Goal: Find specific page/section: Find specific page/section

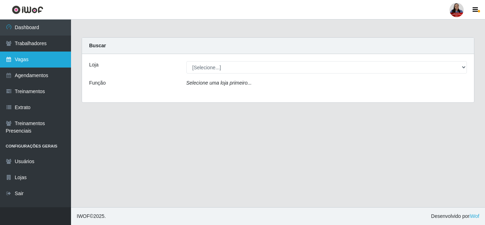
click at [48, 66] on link "Vagas" at bounding box center [35, 59] width 71 height 16
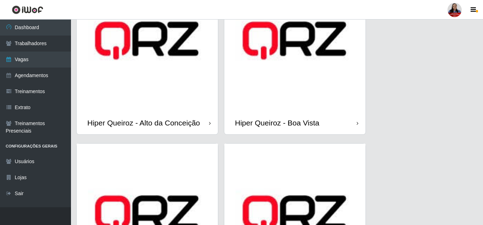
scroll to position [71, 0]
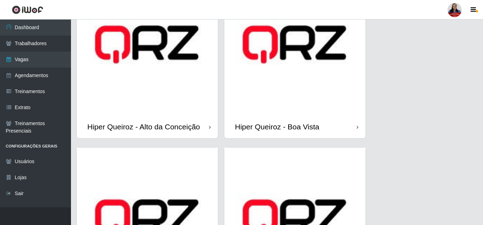
click at [171, 107] on img at bounding box center [147, 44] width 141 height 141
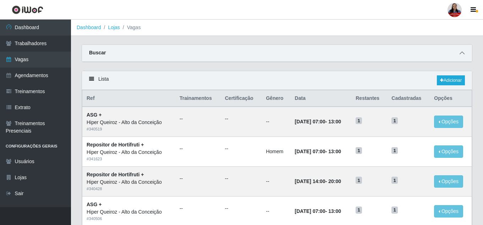
click at [461, 55] on icon at bounding box center [462, 52] width 5 height 5
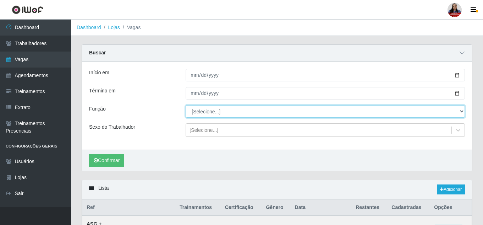
click at [203, 117] on select "[Selecione...] ASG ASG + ASG ++ Embalador Embalador + Embalador ++ Operador de …" at bounding box center [325, 111] width 279 height 12
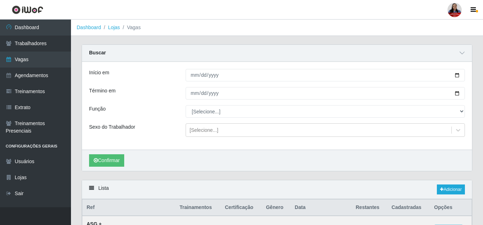
click at [163, 57] on div "Buscar" at bounding box center [277, 53] width 390 height 17
